Goal: Task Accomplishment & Management: Complete application form

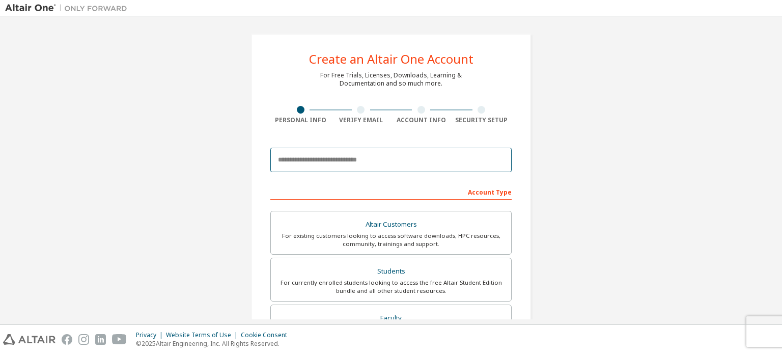
click at [278, 167] on input "email" at bounding box center [390, 160] width 241 height 24
type input "**********"
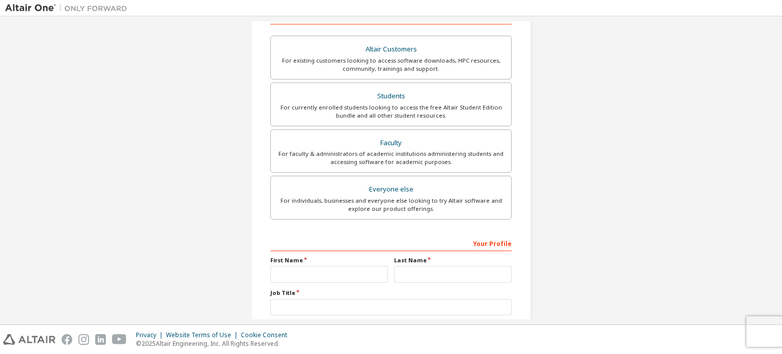
scroll to position [239, 0]
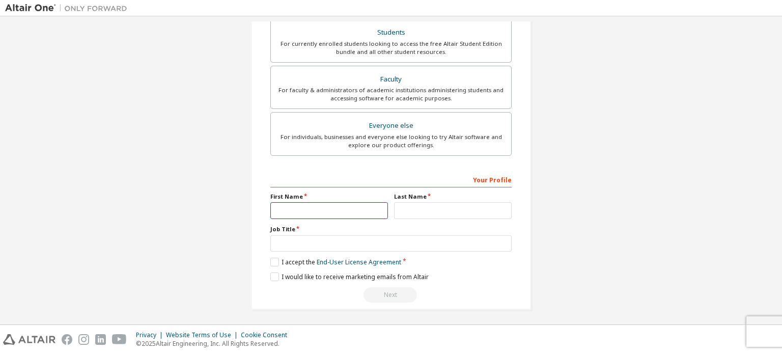
click at [282, 206] on input "text" at bounding box center [329, 210] width 118 height 17
type input "**********"
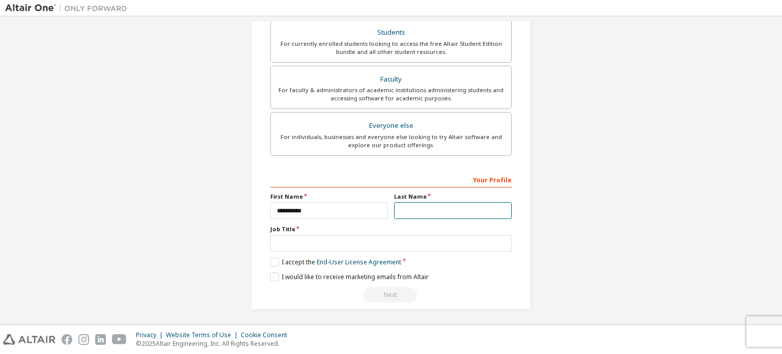
click at [419, 202] on input "text" at bounding box center [453, 210] width 118 height 17
type input "**********"
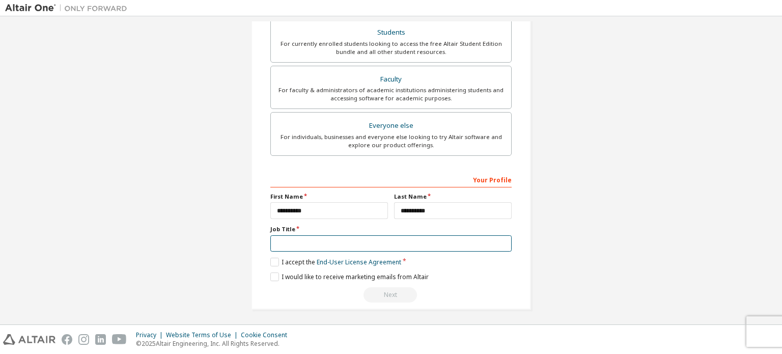
click at [434, 244] on input "text" at bounding box center [390, 243] width 241 height 17
type input "*******"
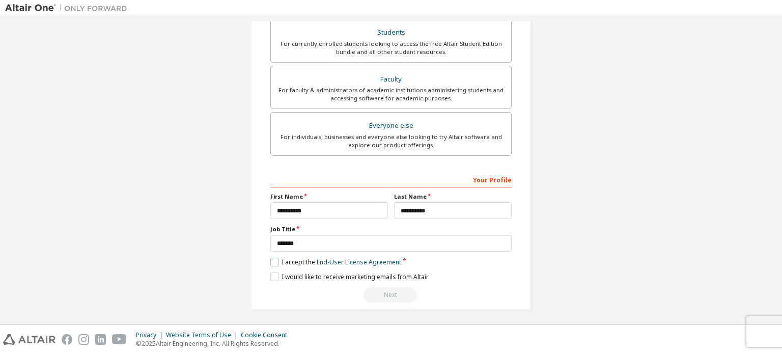
click at [276, 260] on label "I accept the End-User License Agreement" at bounding box center [335, 261] width 131 height 9
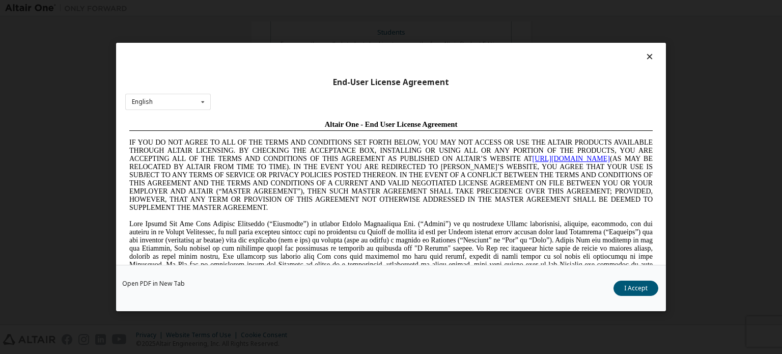
scroll to position [0, 0]
click at [630, 293] on button "I Accept" at bounding box center [635, 287] width 45 height 15
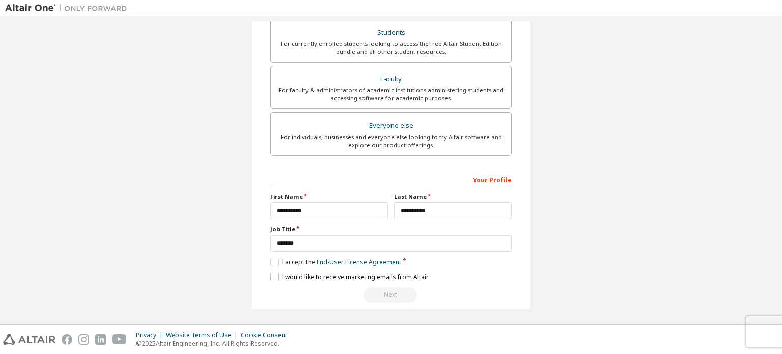
click at [272, 277] on label "I would like to receive marketing emails from Altair" at bounding box center [349, 276] width 158 height 9
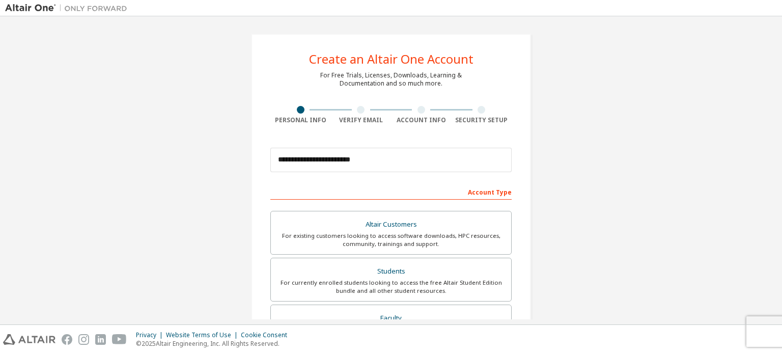
click at [491, 195] on div "Account Type" at bounding box center [390, 191] width 241 height 16
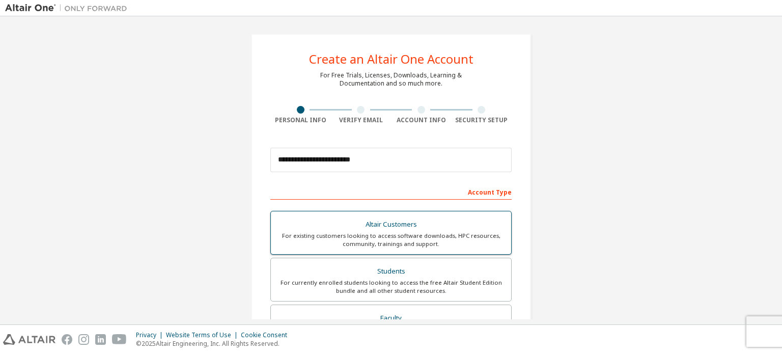
scroll to position [51, 0]
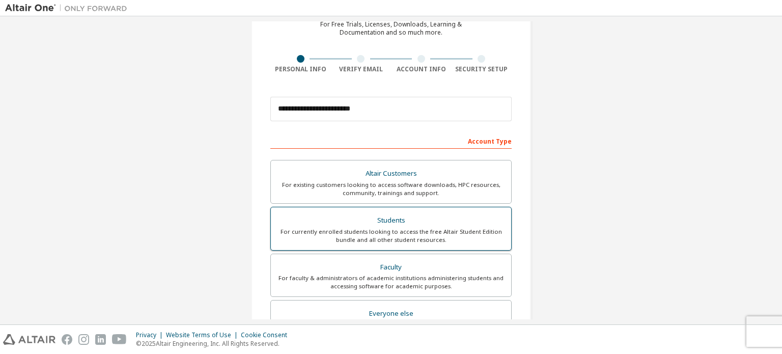
click at [422, 228] on div "For currently enrolled students looking to access the free Altair Student Editi…" at bounding box center [391, 235] width 228 height 16
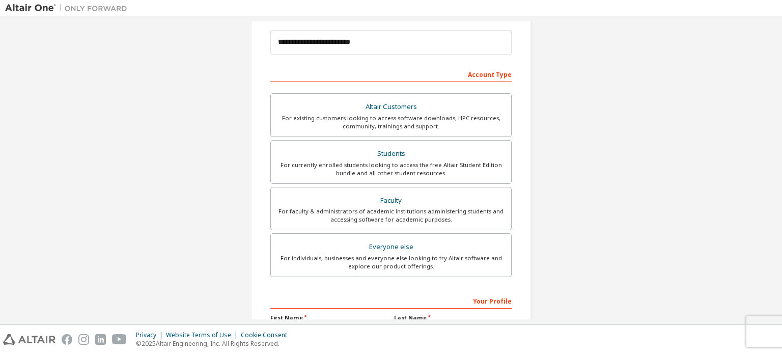
scroll to position [239, 0]
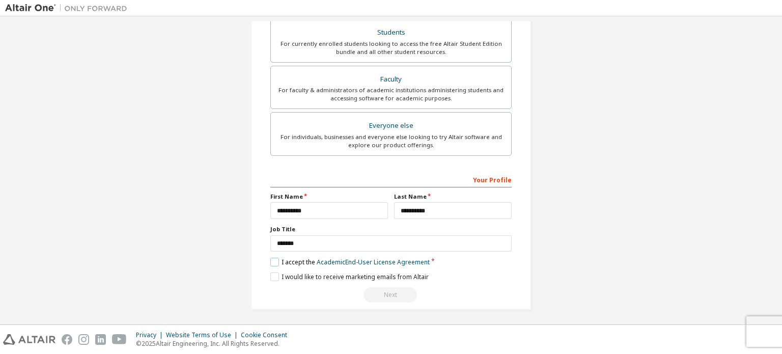
click at [274, 258] on label "I accept the Academic End-User License Agreement" at bounding box center [349, 261] width 159 height 9
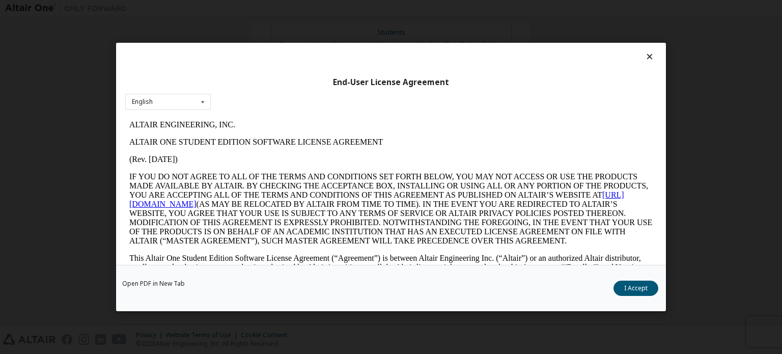
scroll to position [0, 0]
click at [641, 282] on button "I Accept" at bounding box center [635, 287] width 45 height 15
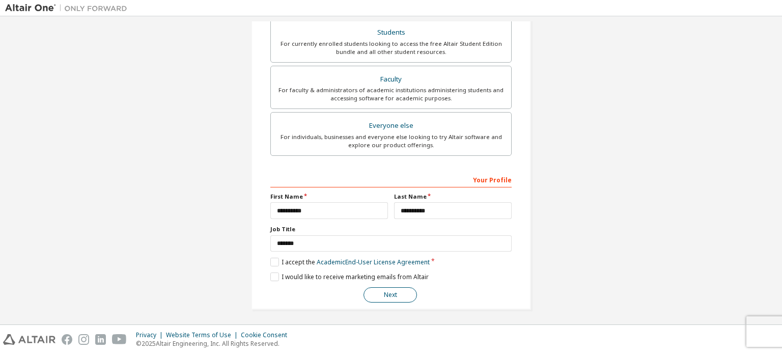
click at [377, 287] on button "Next" at bounding box center [389, 294] width 53 height 15
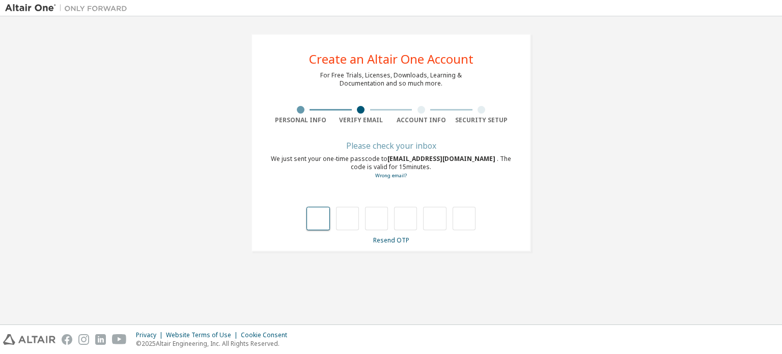
type input "*"
click at [408, 217] on input "*" at bounding box center [405, 218] width 23 height 23
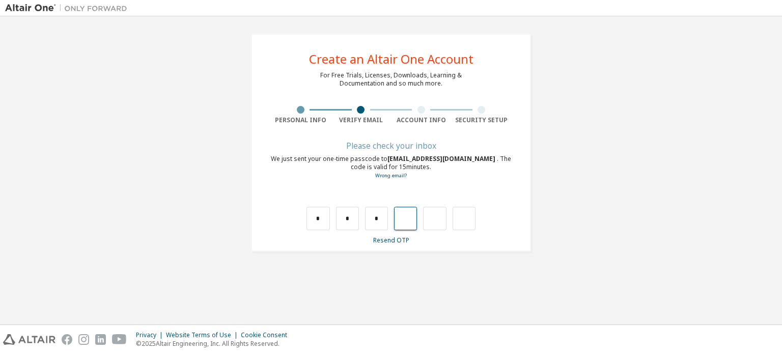
click at [404, 222] on input "text" at bounding box center [405, 218] width 23 height 23
type input "*"
